Goal: Navigation & Orientation: Find specific page/section

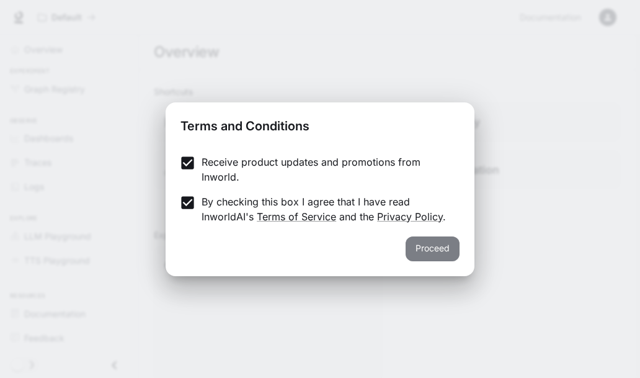
click at [428, 242] on button "Proceed" at bounding box center [432, 248] width 54 height 25
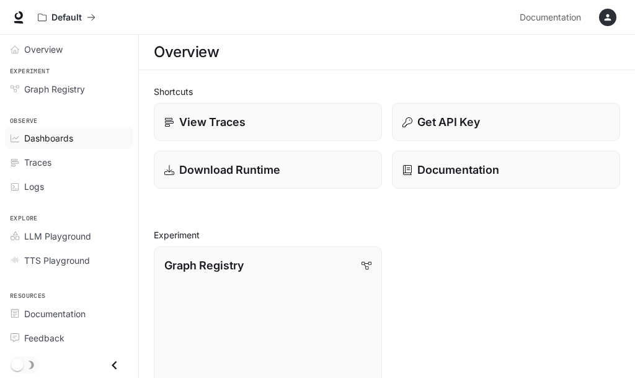
click at [61, 142] on span "Dashboards" at bounding box center [48, 137] width 49 height 13
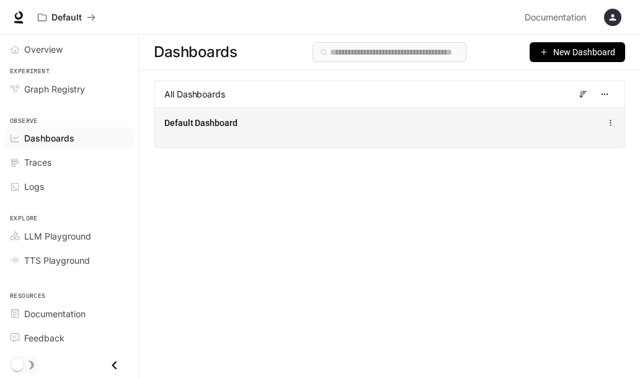
click at [360, 111] on div "Default Dashboard" at bounding box center [389, 127] width 470 height 40
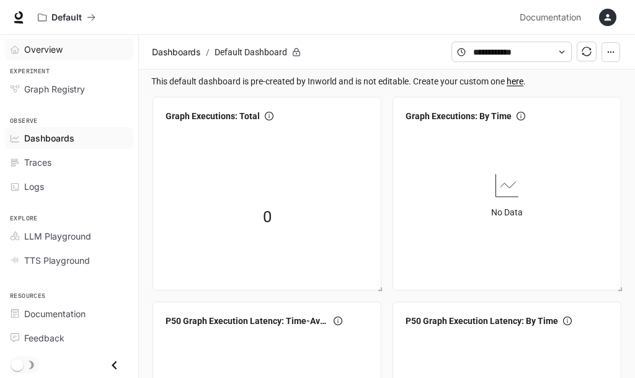
click at [67, 42] on link "Overview" at bounding box center [69, 49] width 128 height 22
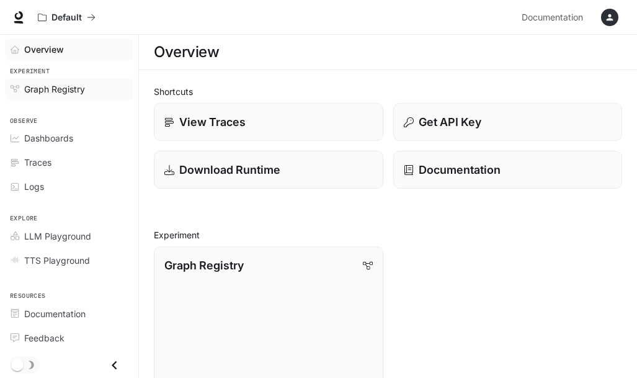
click at [86, 87] on div "Graph Registry" at bounding box center [76, 88] width 104 height 13
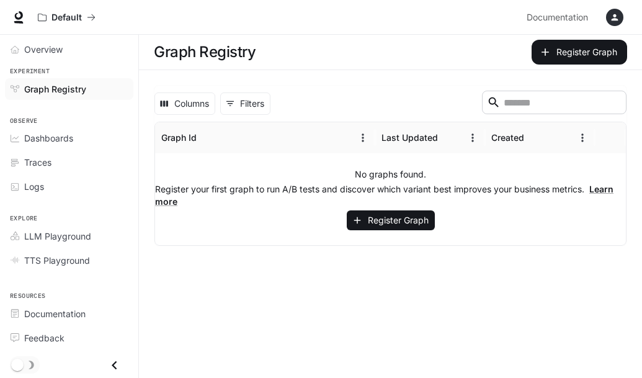
click at [102, 117] on span "Observe" at bounding box center [69, 121] width 138 height 11
click at [47, 187] on div "Logs" at bounding box center [76, 186] width 104 height 13
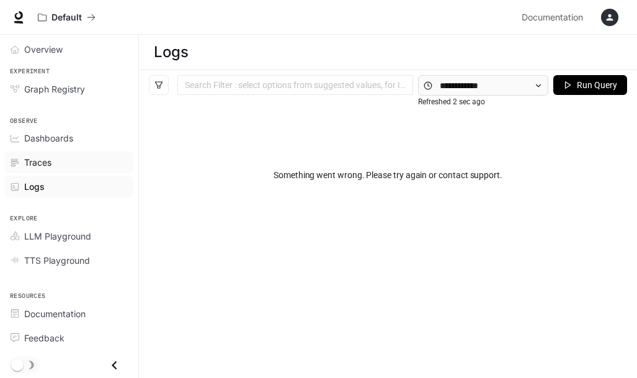
click at [57, 157] on div "Traces" at bounding box center [76, 162] width 104 height 13
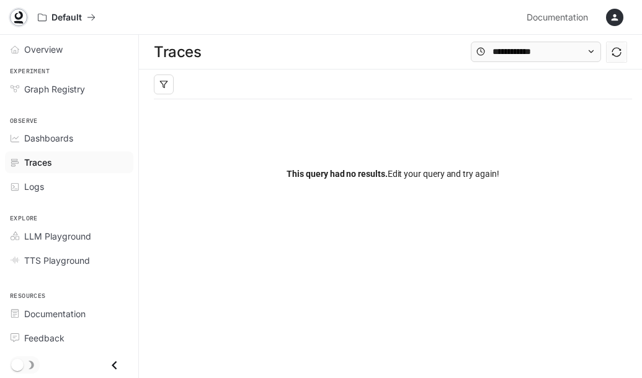
click at [19, 20] on icon at bounding box center [18, 17] width 12 height 12
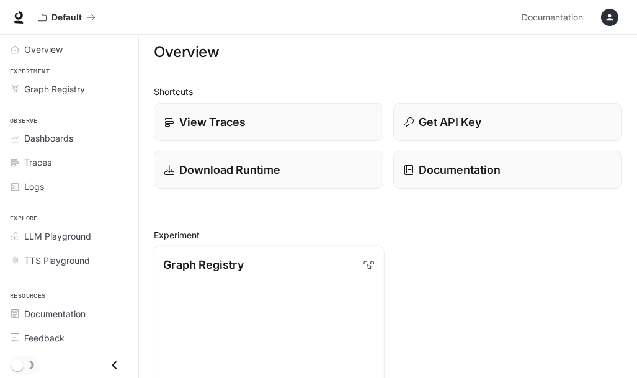
click at [230, 272] on p "Graph Registry" at bounding box center [203, 264] width 80 height 17
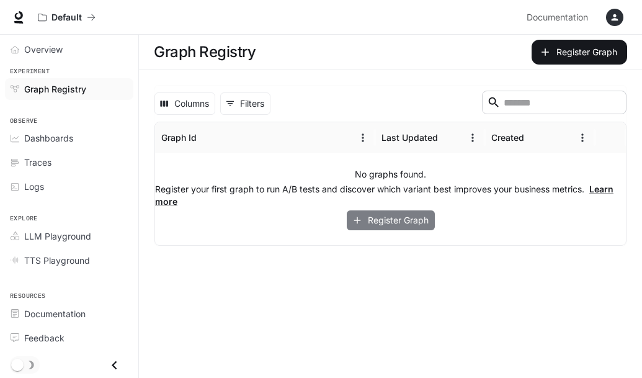
click at [379, 221] on button "Register Graph" at bounding box center [391, 220] width 88 height 20
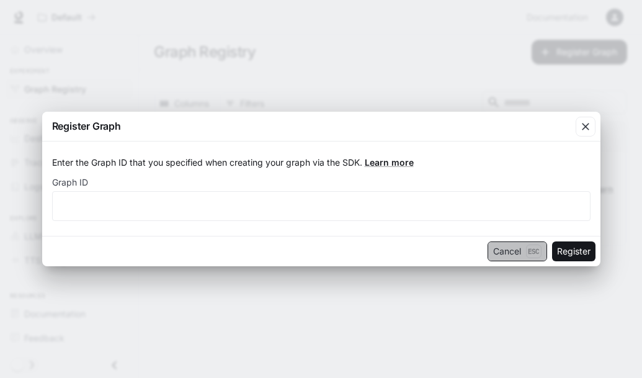
click at [502, 256] on button "Cancel Esc" at bounding box center [517, 251] width 60 height 20
